Goal: Information Seeking & Learning: Find specific fact

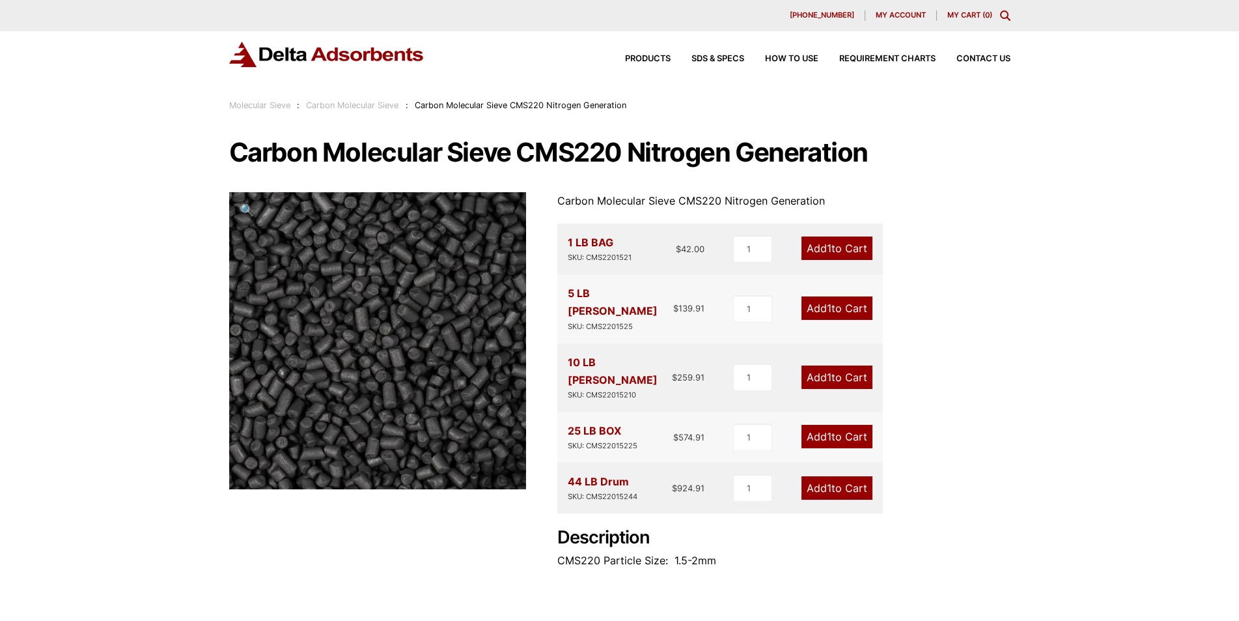
click at [355, 107] on link "Carbon Molecular Sieve" at bounding box center [352, 105] width 92 height 10
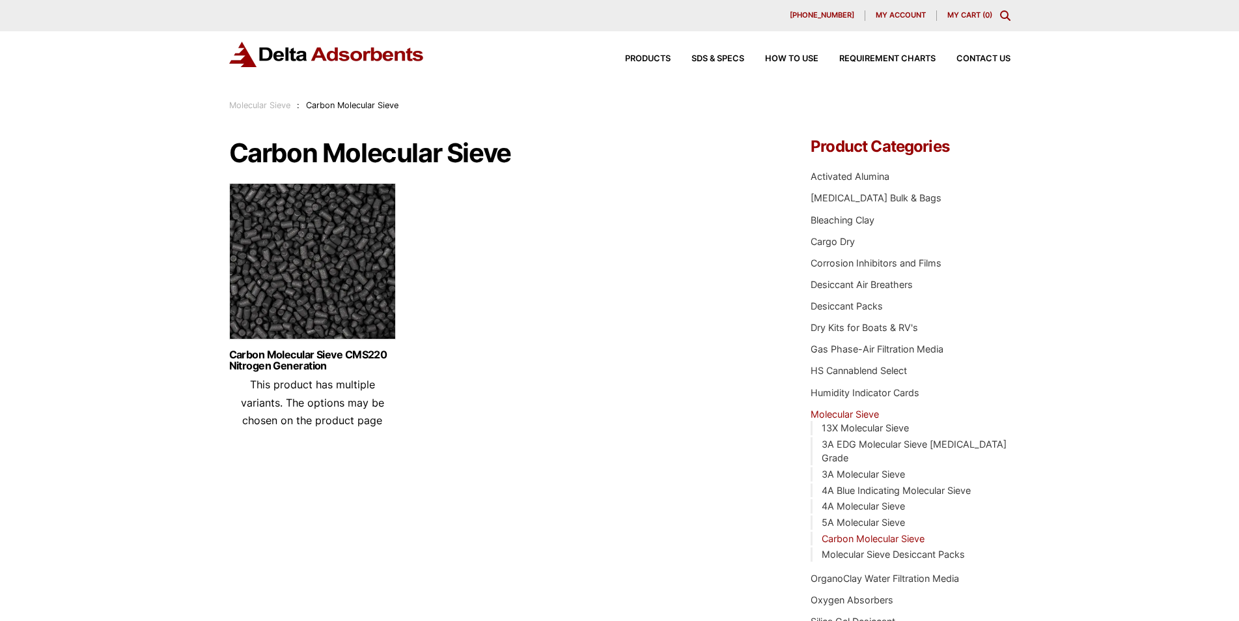
click at [721, 54] on div "Products SDS & SPECS How to Use Requirement Charts Contact Us" at bounding box center [807, 58] width 417 height 19
click at [688, 54] on div "Products SDS & SPECS How to Use Requirement Charts Contact Us" at bounding box center [807, 58] width 417 height 19
click at [707, 58] on span "SDS & SPECS" at bounding box center [718, 59] width 53 height 8
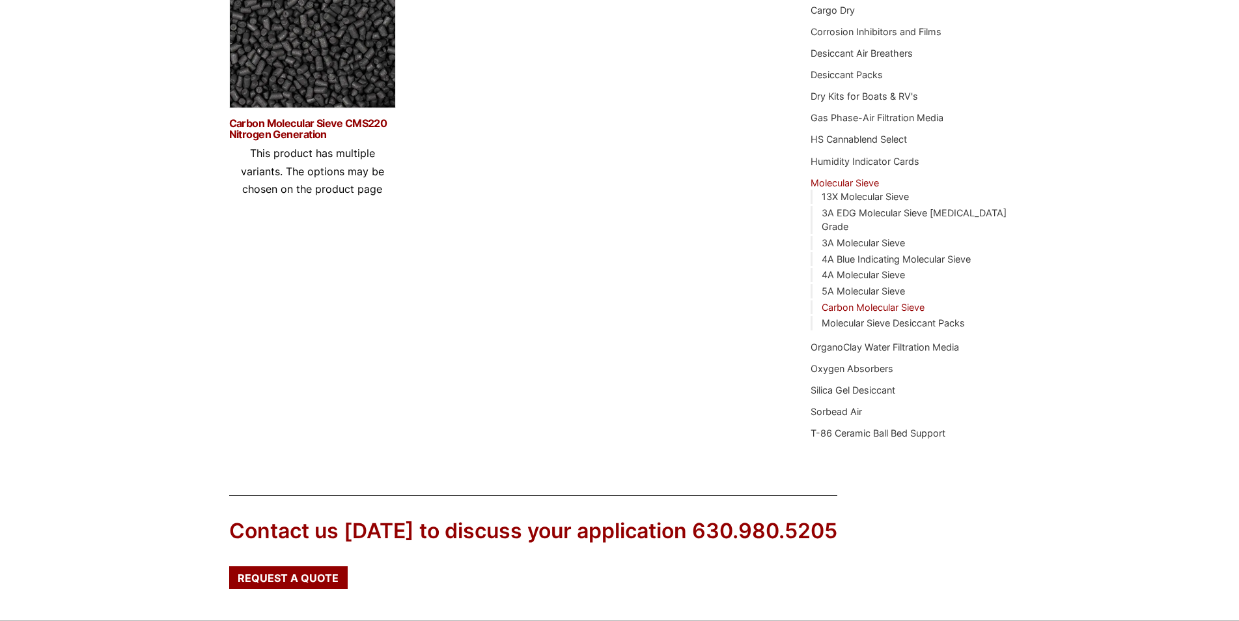
scroll to position [231, 0]
click at [278, 126] on link "Carbon Molecular Sieve CMS220 Nitrogen Generation" at bounding box center [312, 130] width 167 height 22
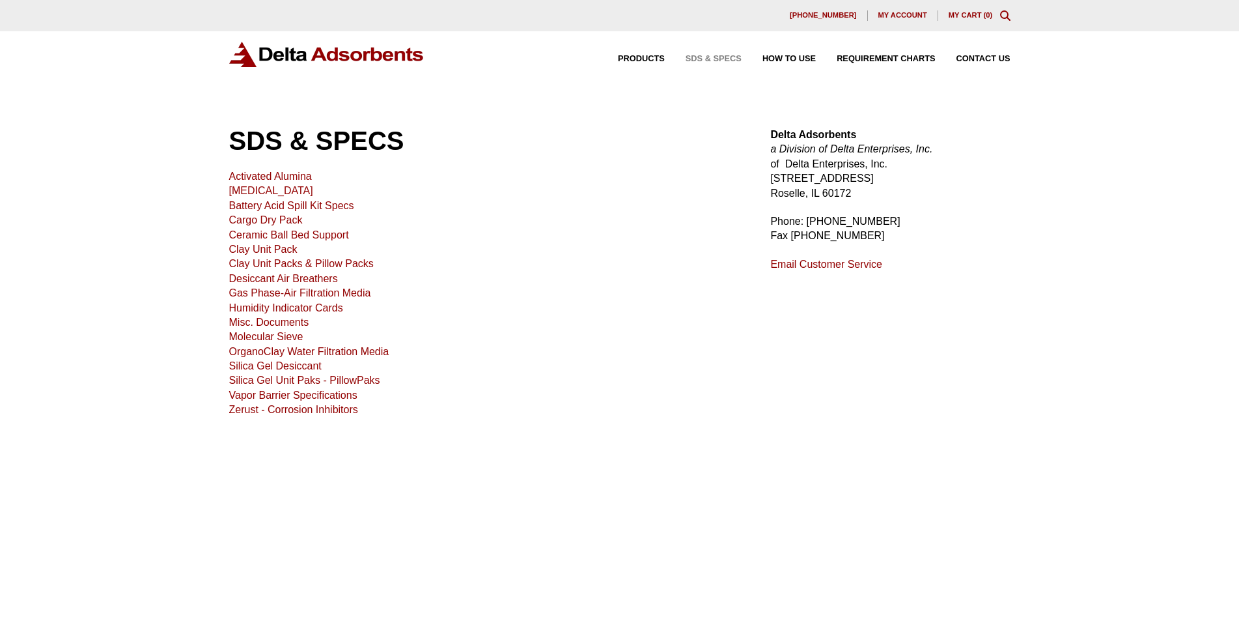
click at [290, 335] on link "Molecular Sieve" at bounding box center [266, 336] width 74 height 11
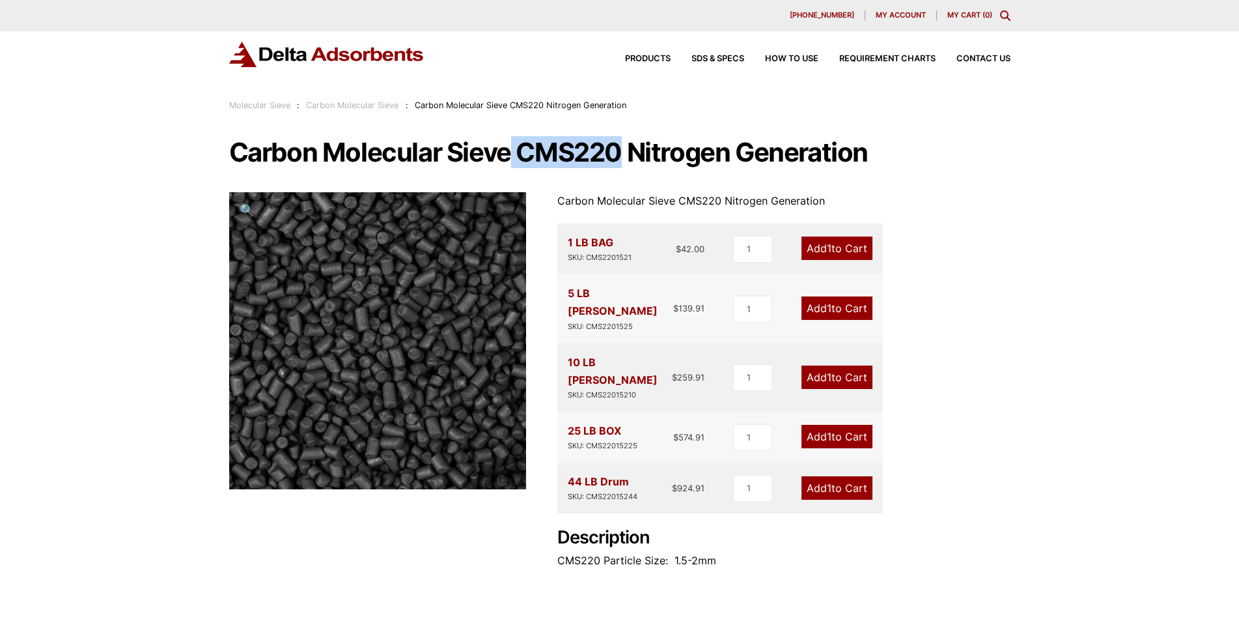
drag, startPoint x: 512, startPoint y: 148, endPoint x: 619, endPoint y: 148, distance: 106.1
click at [619, 148] on h1 "Carbon Molecular Sieve CMS220 Nitrogen Generation" at bounding box center [619, 152] width 781 height 27
click at [424, 144] on h1 "Carbon Molecular Sieve CMS220 Nitrogen Generation" at bounding box center [619, 152] width 781 height 27
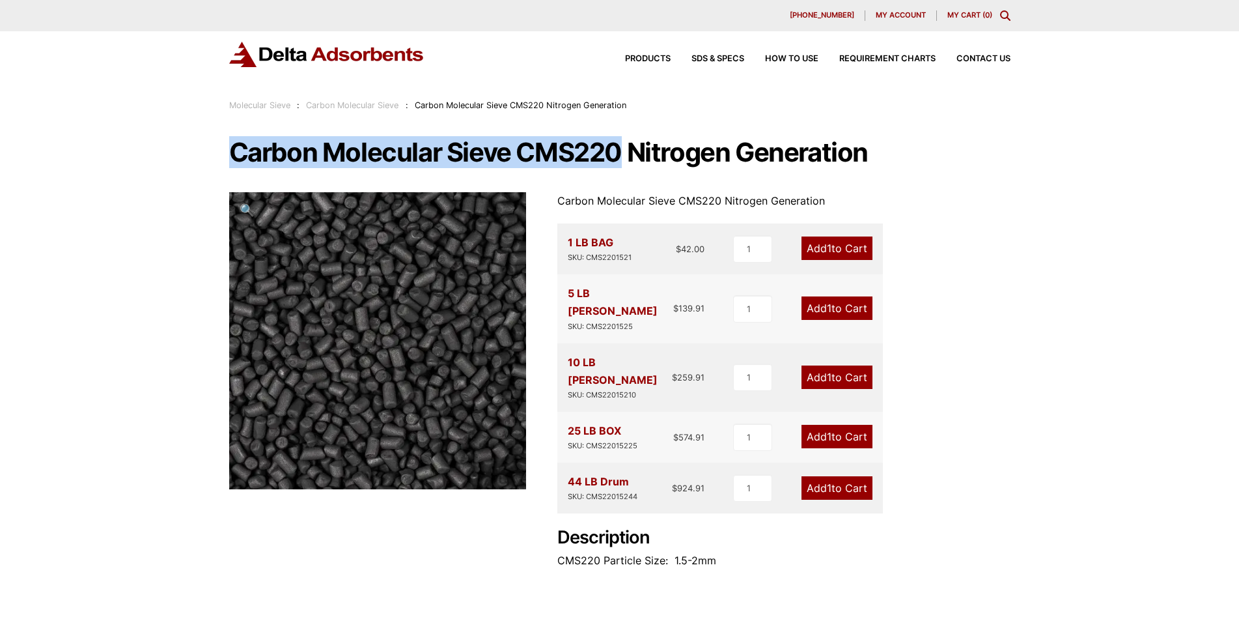
drag, startPoint x: 232, startPoint y: 145, endPoint x: 615, endPoint y: 154, distance: 383.0
click at [615, 154] on h1 "Carbon Molecular Sieve CMS220 Nitrogen Generation" at bounding box center [619, 152] width 781 height 27
copy h1 "Carbon Molecular Sieve CMS220"
